Goal: Task Accomplishment & Management: Manage account settings

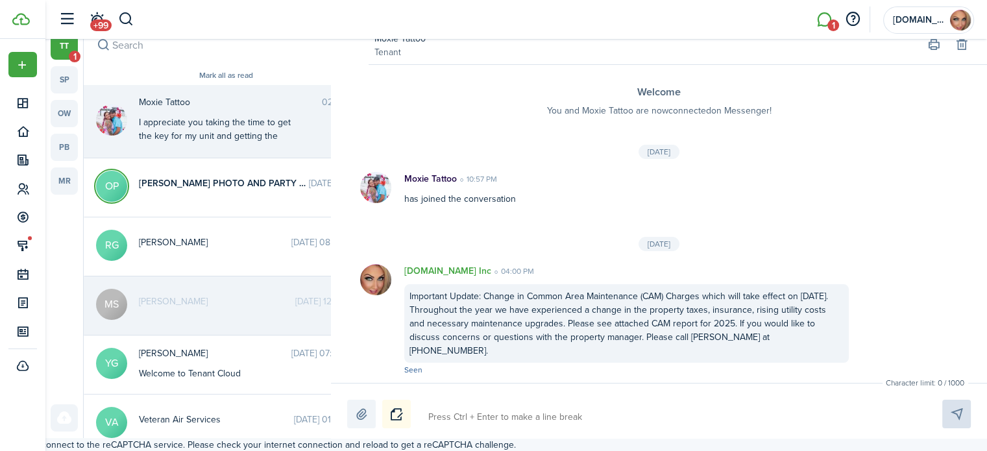
scroll to position [272, 0]
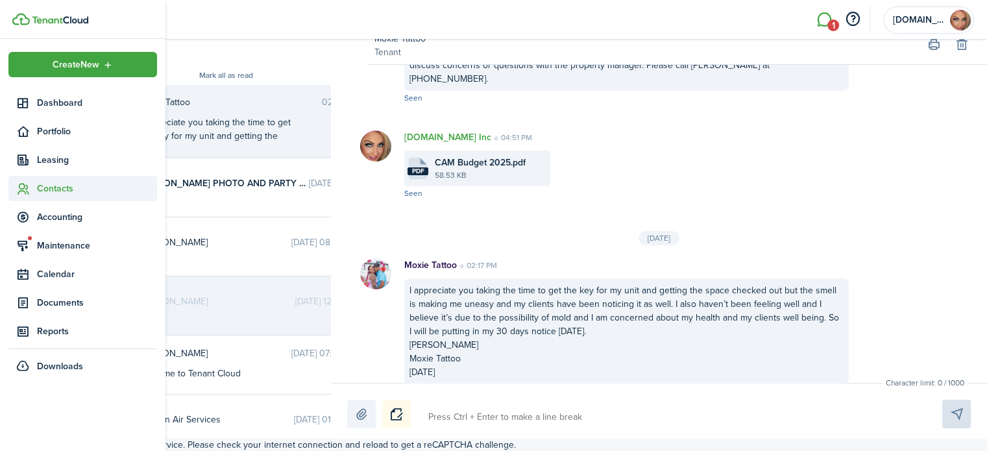
click at [54, 184] on span "Contacts" at bounding box center [97, 189] width 120 height 14
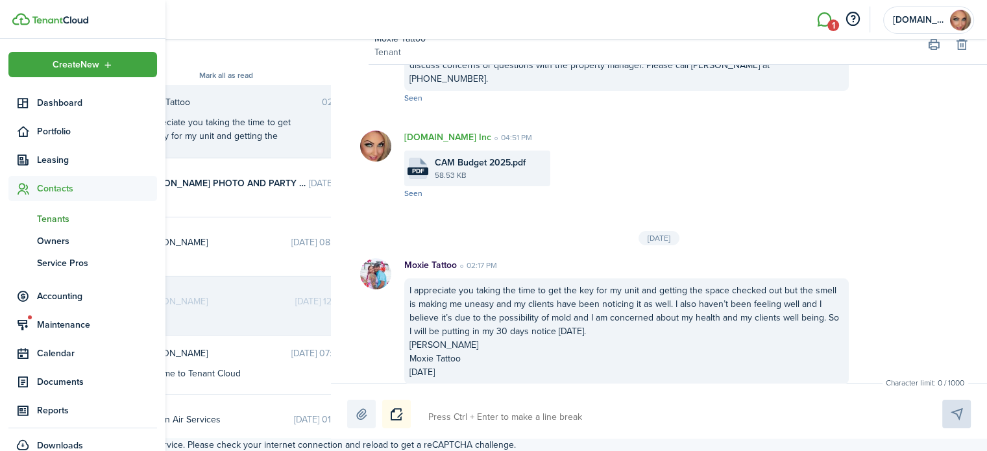
click at [62, 215] on span "Tenants" at bounding box center [97, 219] width 120 height 14
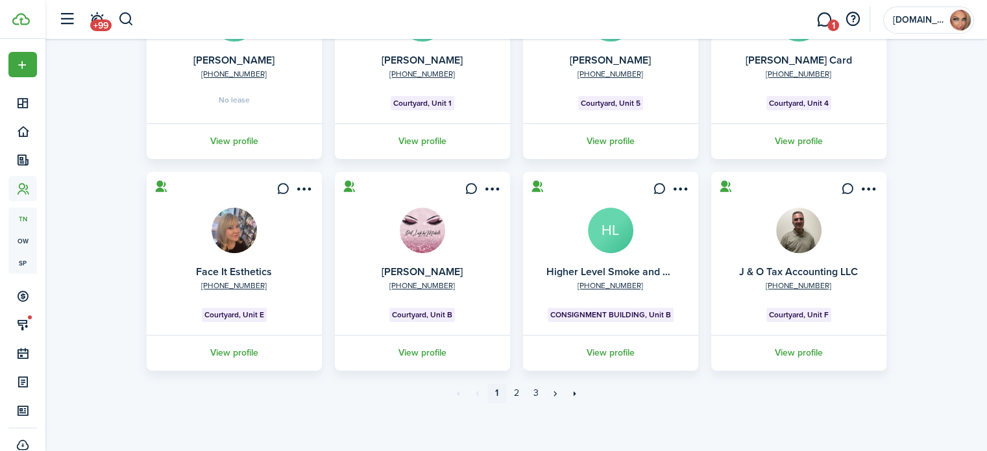
scroll to position [397, 0]
click at [516, 392] on link "2" at bounding box center [516, 392] width 19 height 19
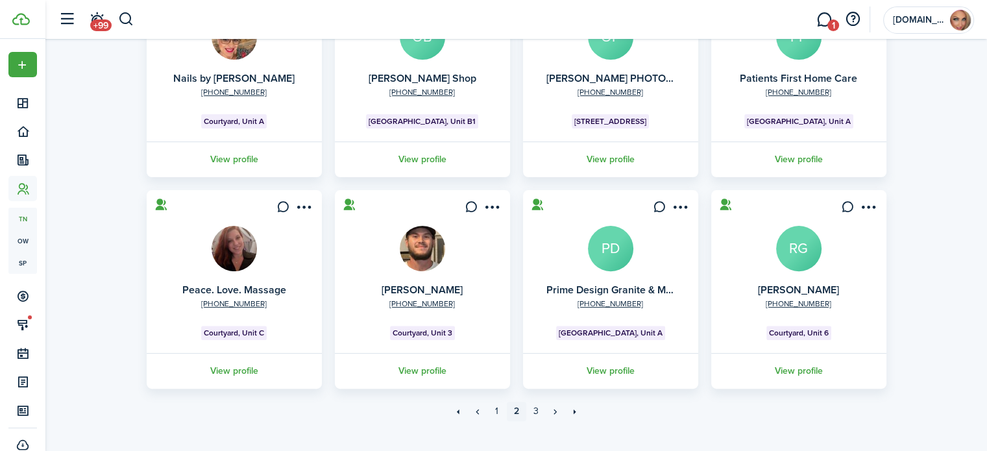
scroll to position [389, 0]
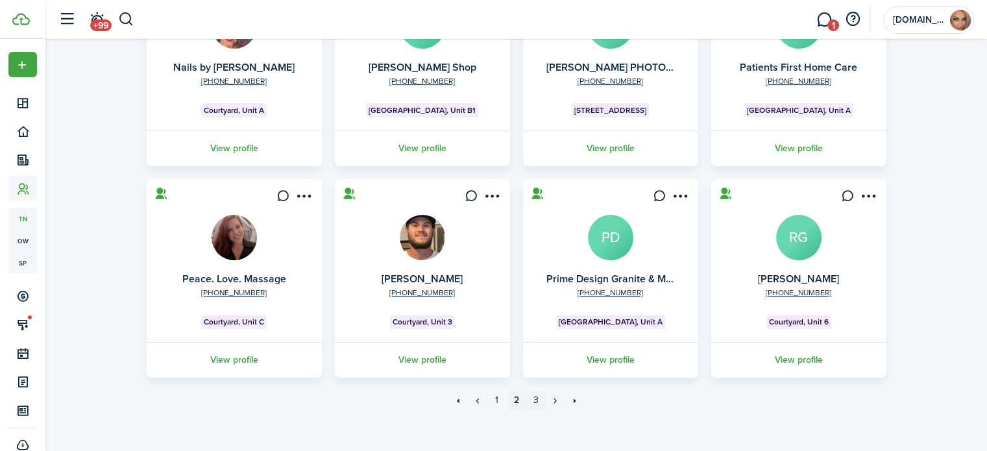
click at [533, 401] on link "3" at bounding box center [535, 400] width 19 height 19
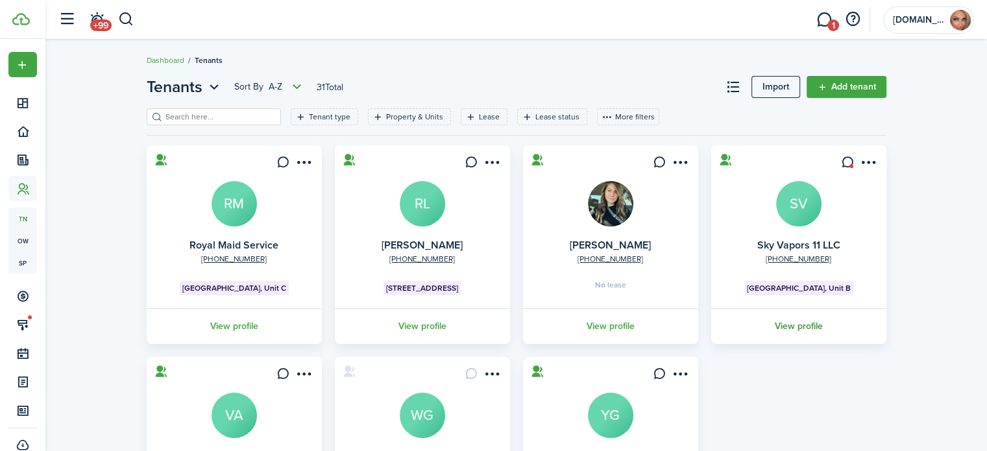
click at [814, 326] on link "View profile" at bounding box center [798, 326] width 179 height 36
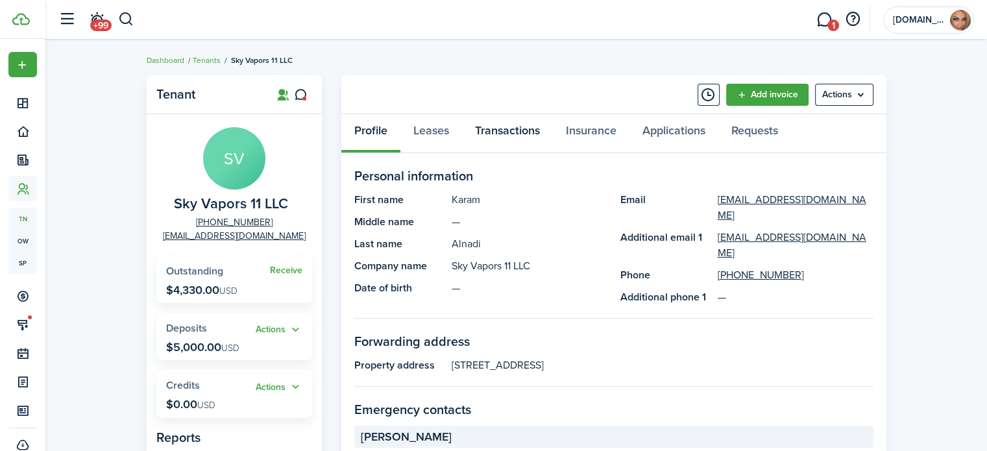
click at [482, 130] on link "Transactions" at bounding box center [507, 133] width 91 height 39
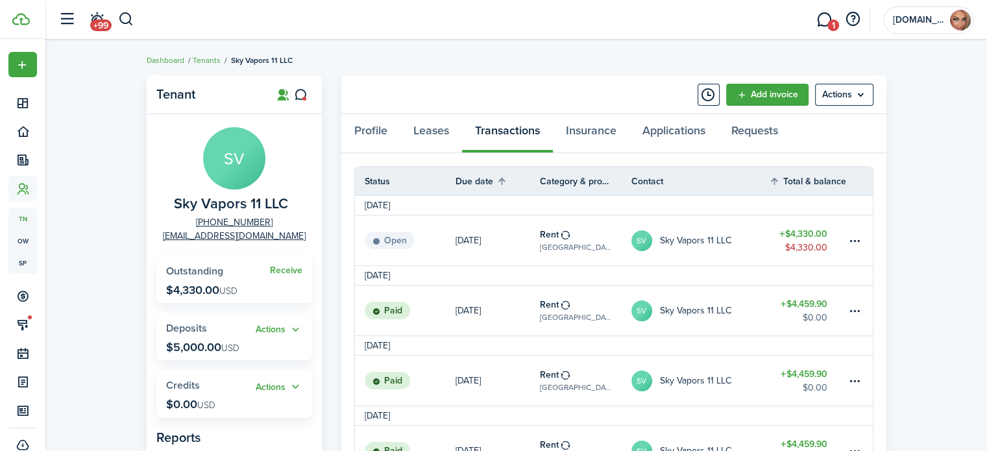
click at [675, 238] on table-profile-info-text "Sky Vapors 11 LLC" at bounding box center [695, 240] width 71 height 10
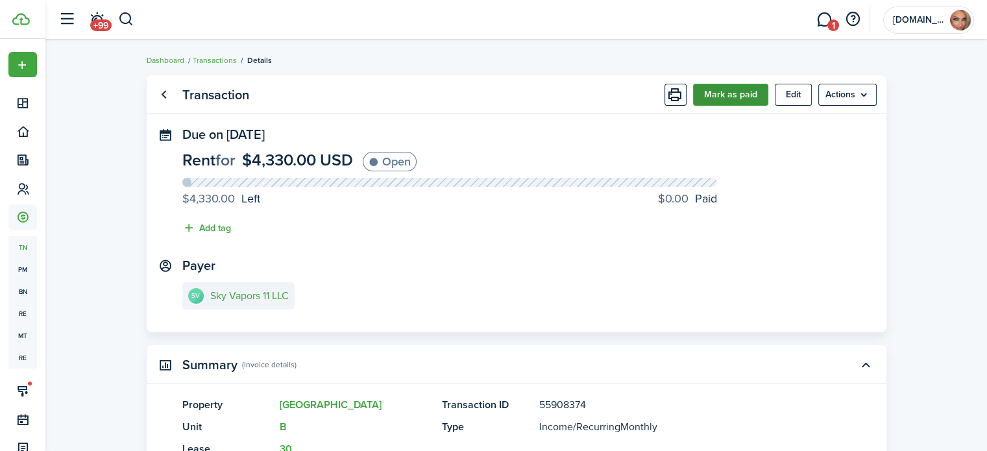
click at [752, 101] on button "Mark as paid" at bounding box center [730, 95] width 75 height 22
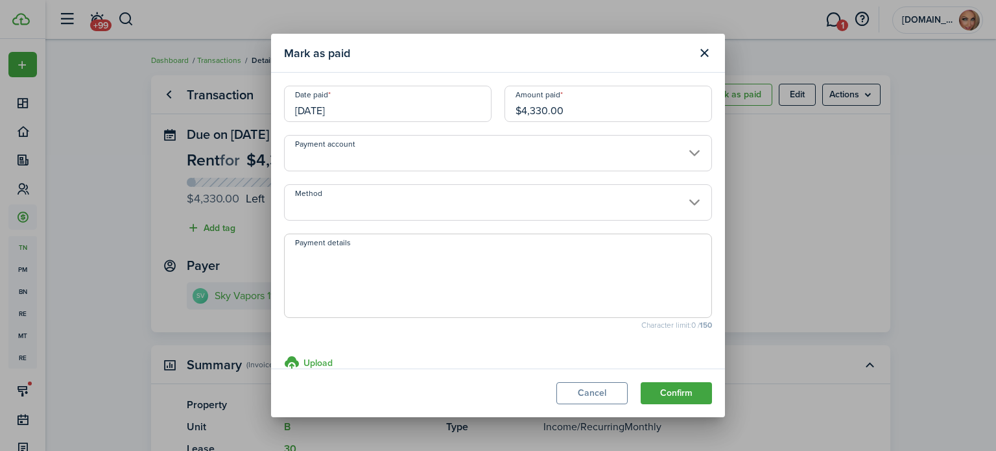
click at [532, 143] on input "Payment account" at bounding box center [498, 153] width 428 height 36
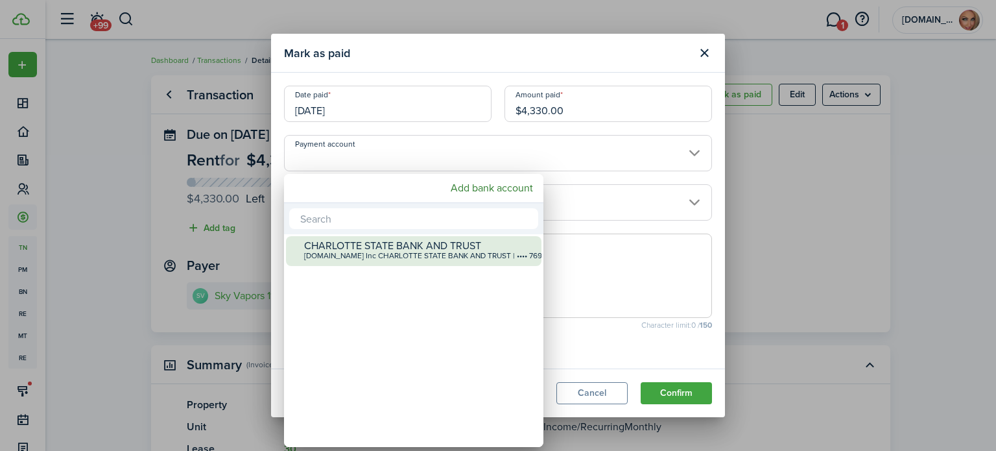
click at [465, 243] on div "CHARLOTTE STATE BANK AND TRUST" at bounding box center [419, 246] width 230 height 12
type input "•••• •••• •••• 7698"
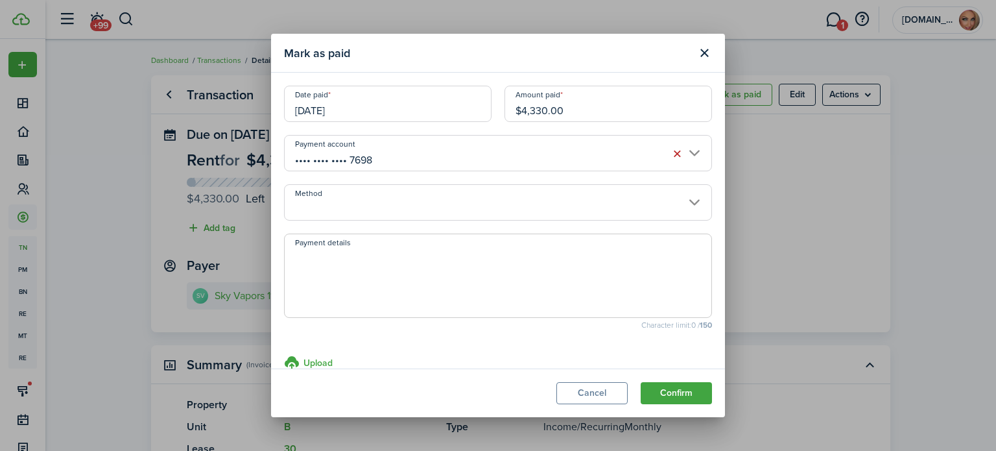
click at [472, 191] on input "Method" at bounding box center [498, 202] width 428 height 36
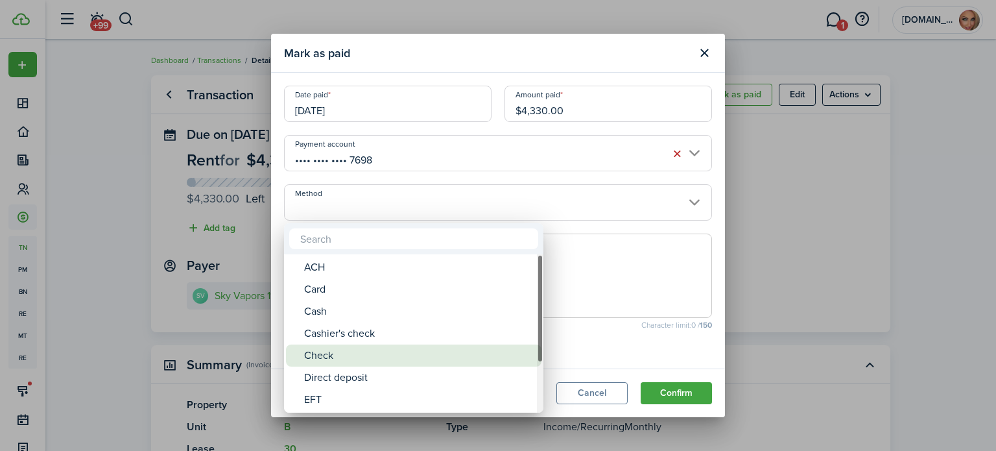
click at [447, 348] on div "Check" at bounding box center [419, 355] width 230 height 22
type input "Check"
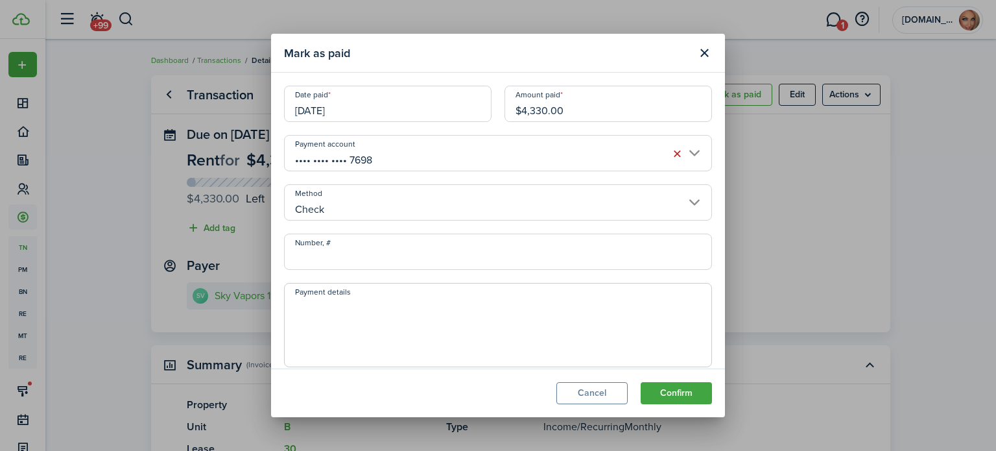
click at [468, 253] on input "Number, #" at bounding box center [498, 252] width 428 height 36
type input "1071"
click at [365, 308] on textarea "Payment details" at bounding box center [498, 329] width 427 height 62
click at [684, 392] on button "Confirm" at bounding box center [676, 393] width 71 height 22
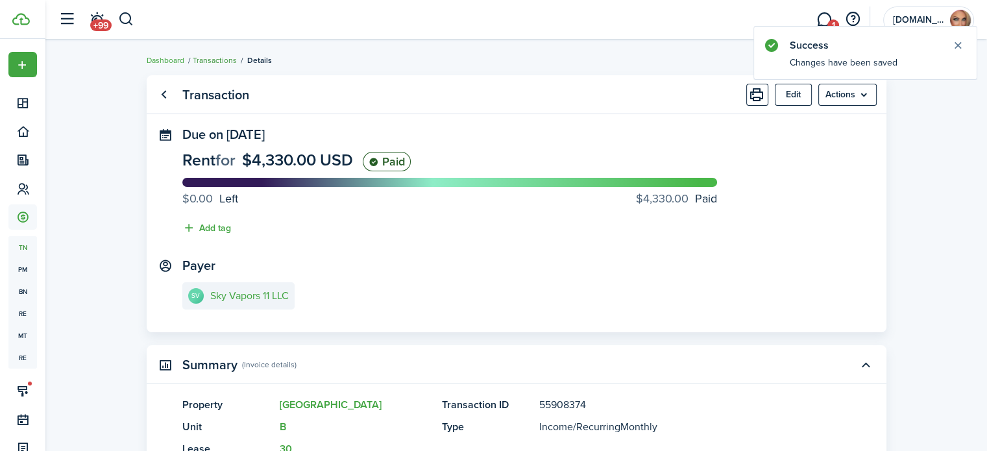
click at [208, 57] on link "Transactions" at bounding box center [215, 60] width 44 height 12
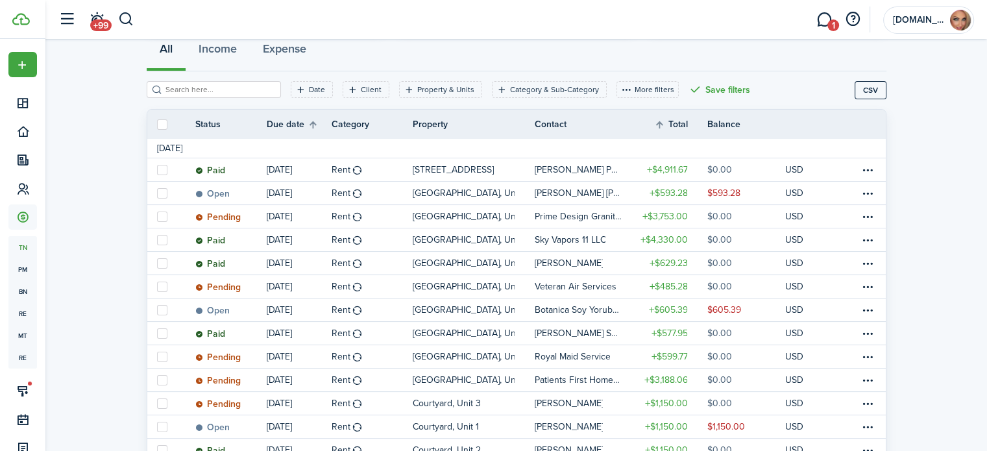
scroll to position [130, 0]
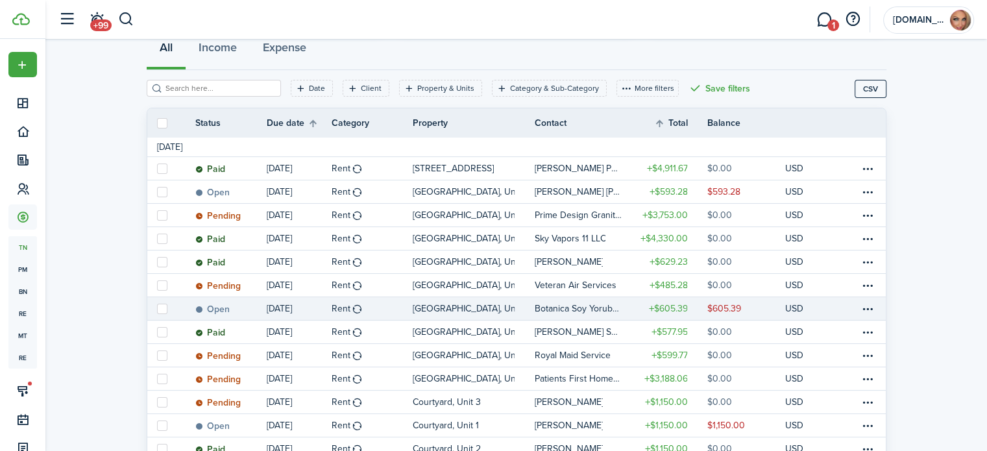
click at [442, 312] on p "[GEOGRAPHIC_DATA], Unit D" at bounding box center [464, 309] width 103 height 14
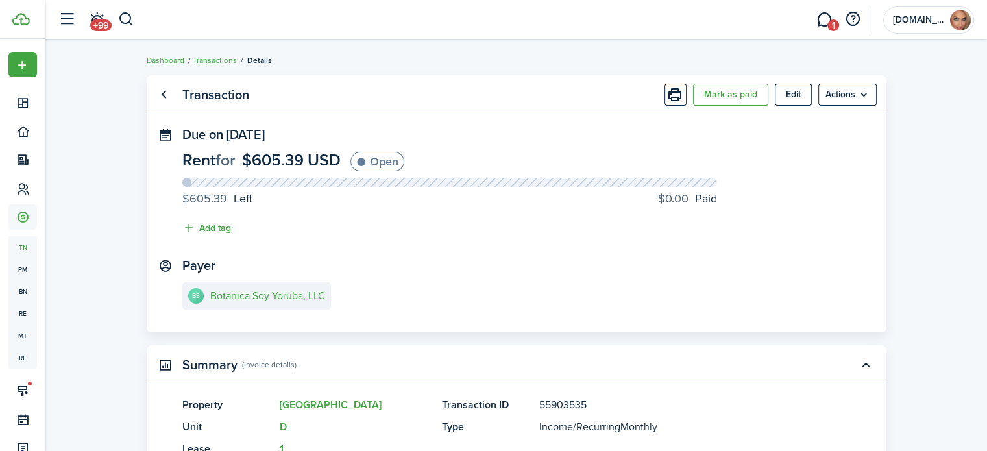
click at [634, 27] on header-wrapper "+99 1 [DOMAIN_NAME] Inc" at bounding box center [513, 19] width 922 height 39
